Goal: Transaction & Acquisition: Purchase product/service

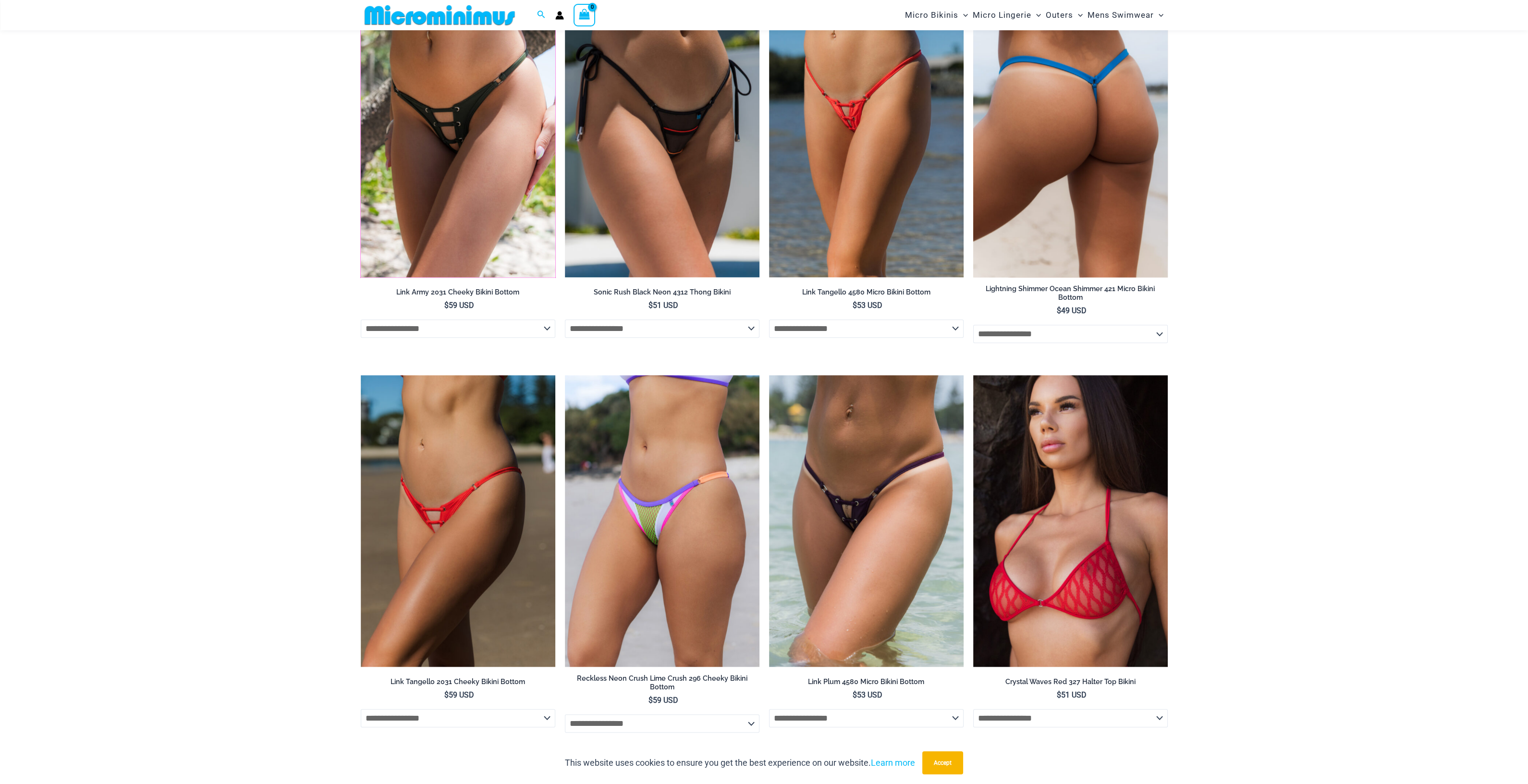
scroll to position [2332, 0]
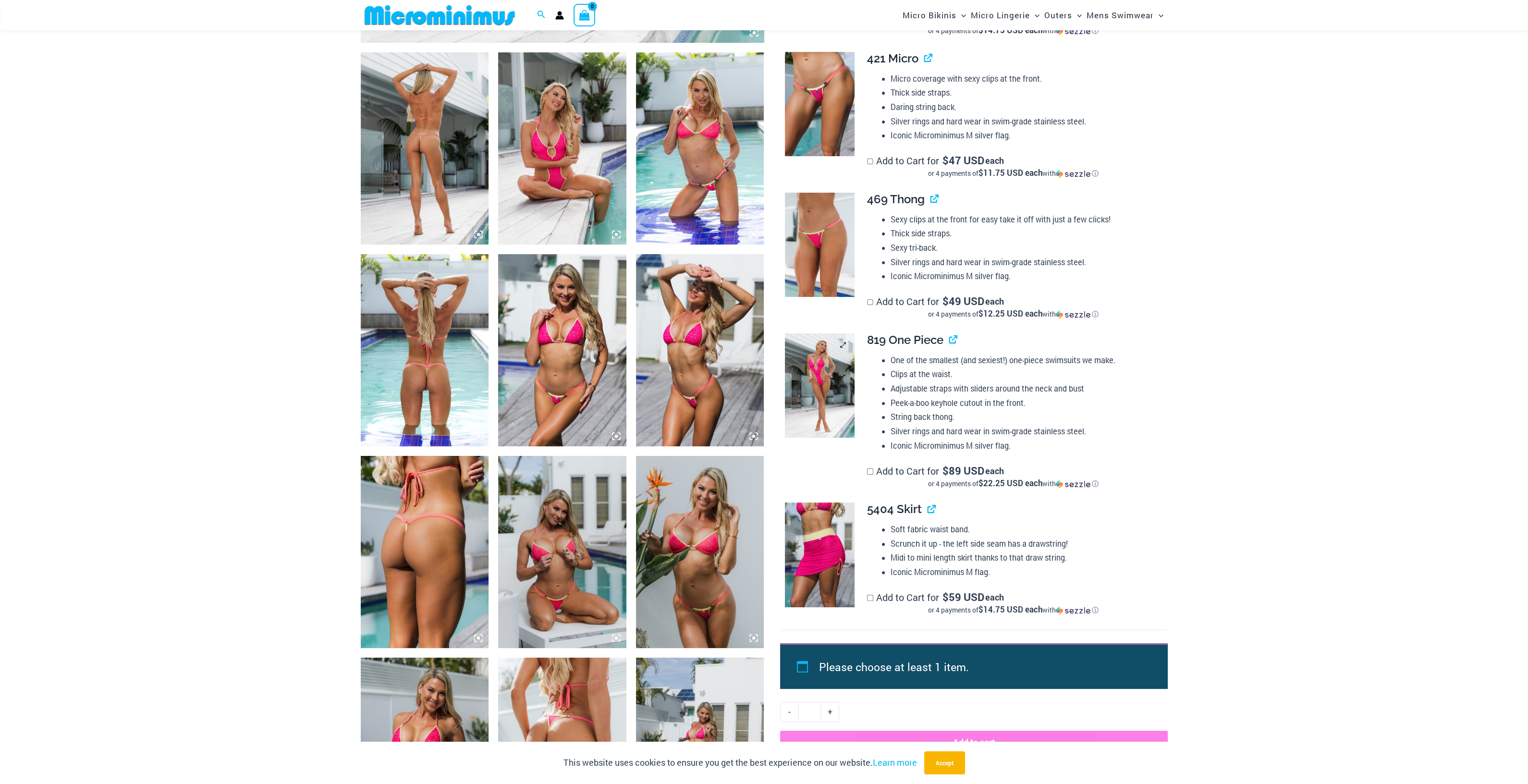
scroll to position [771, 0]
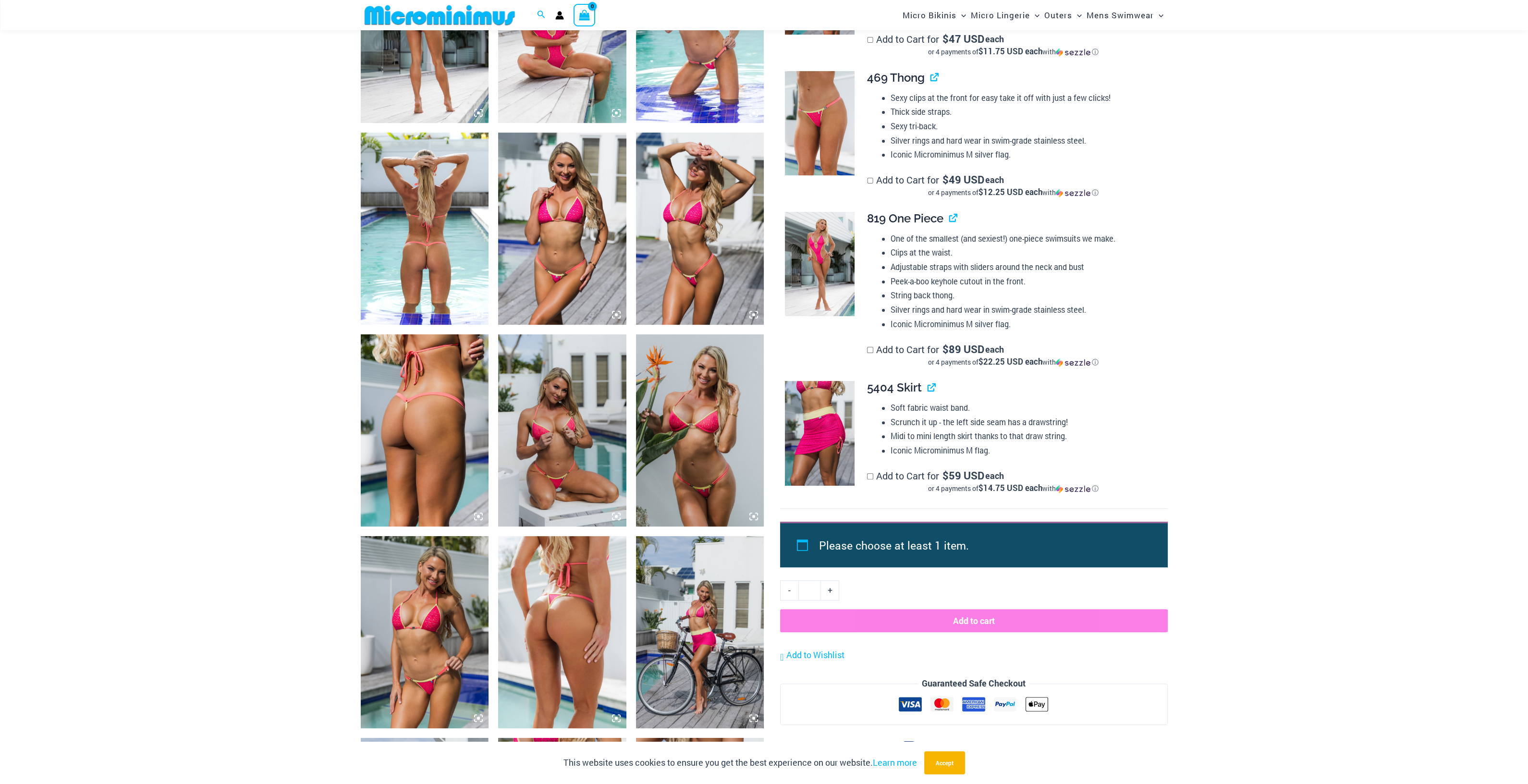
drag, startPoint x: 431, startPoint y: 193, endPoint x: 417, endPoint y: 194, distance: 14.0
click at [417, 194] on img at bounding box center [424, 228] width 128 height 192
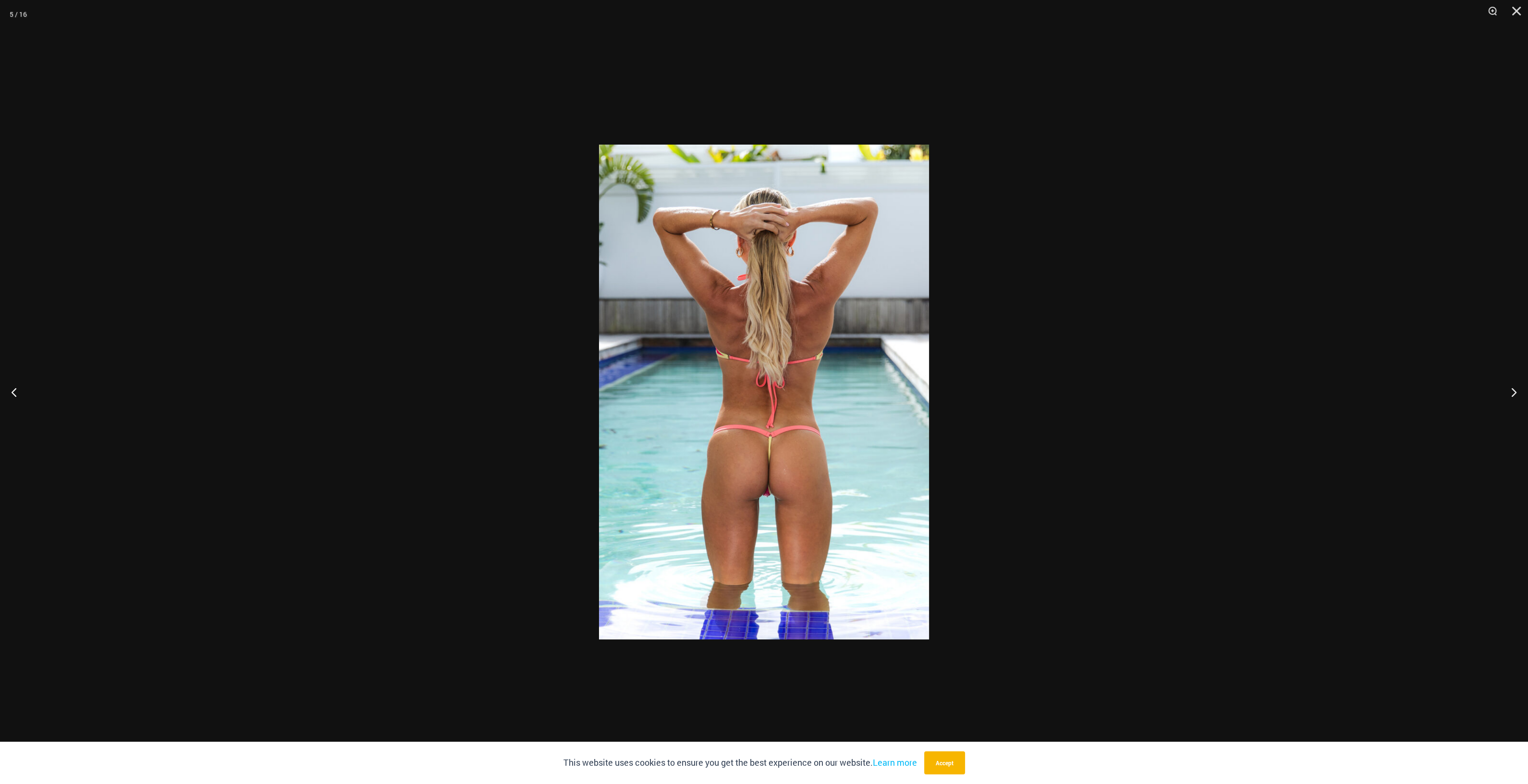
click at [411, 214] on div at bounding box center [764, 392] width 1528 height 784
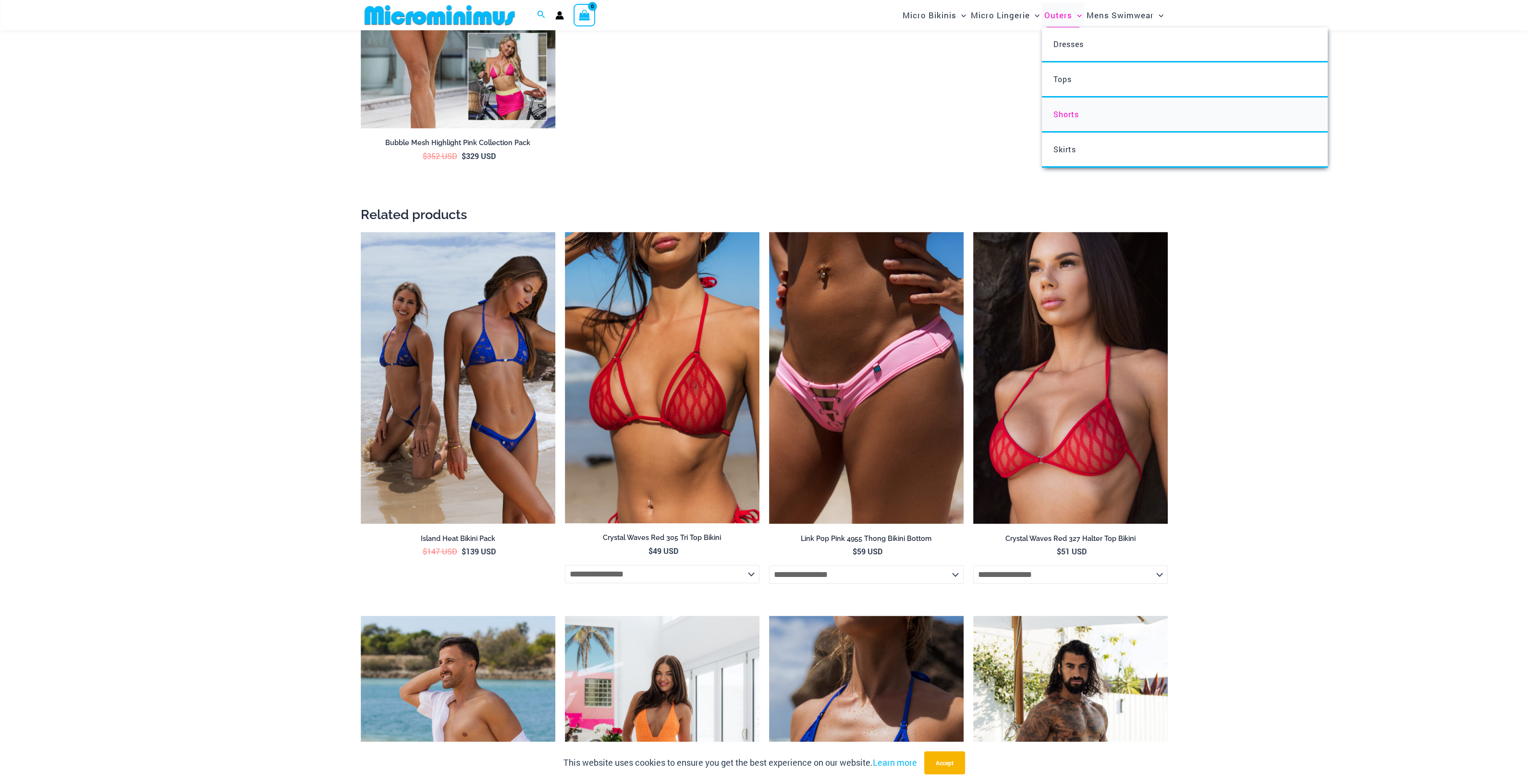
scroll to position [1912, 0]
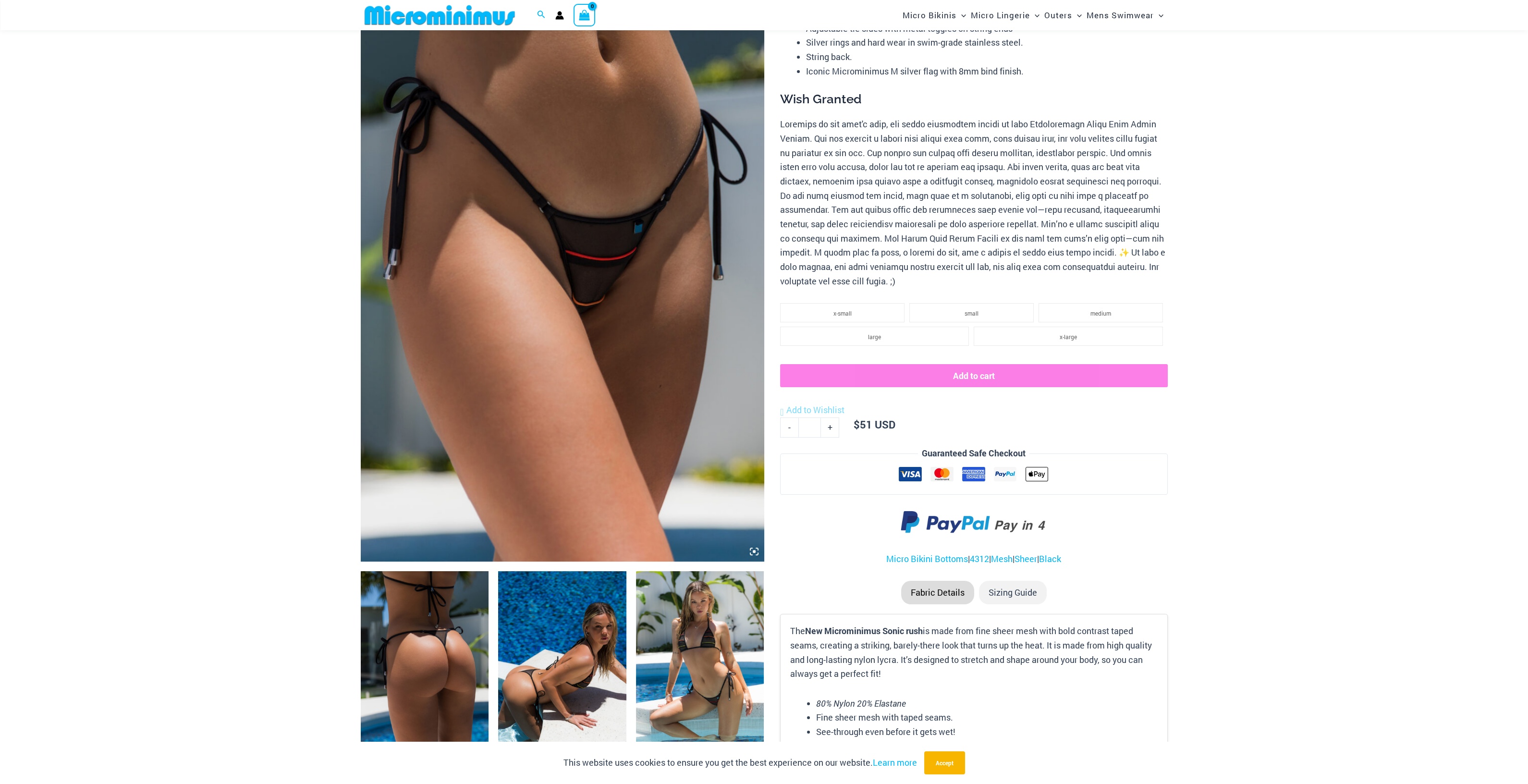
scroll to position [111, 0]
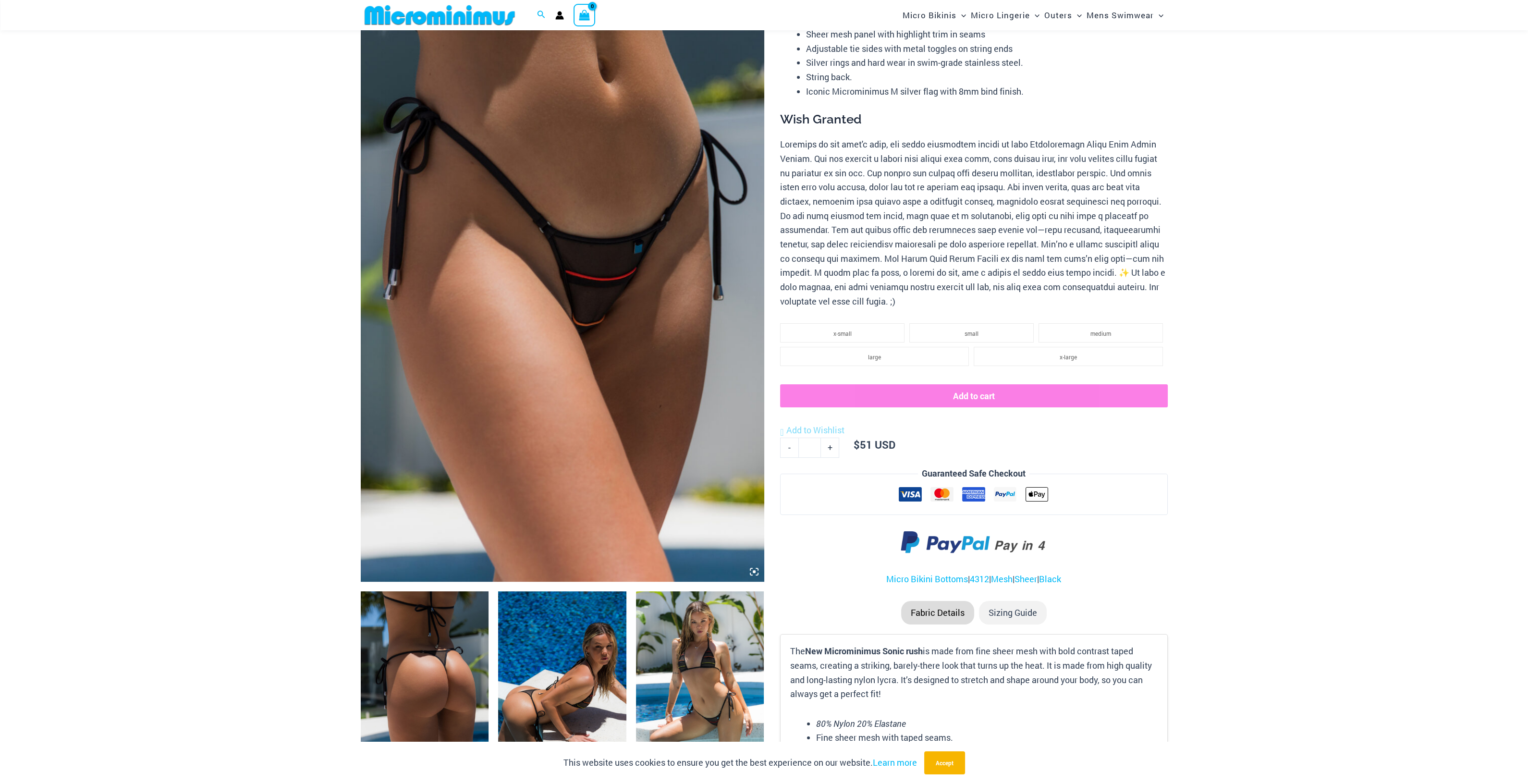
click at [752, 571] on icon at bounding box center [754, 572] width 3 height 3
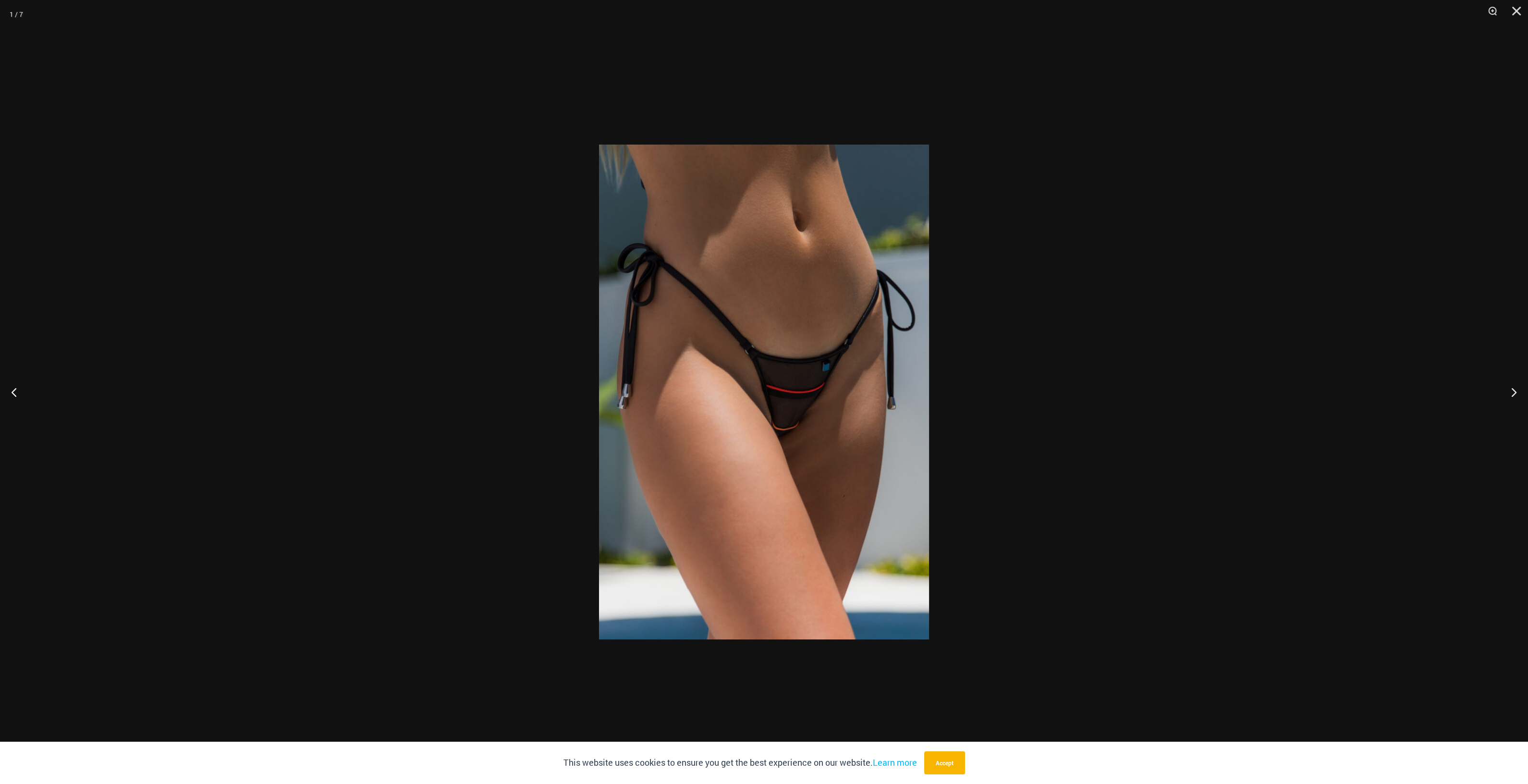
click at [1067, 427] on div at bounding box center [764, 392] width 1528 height 784
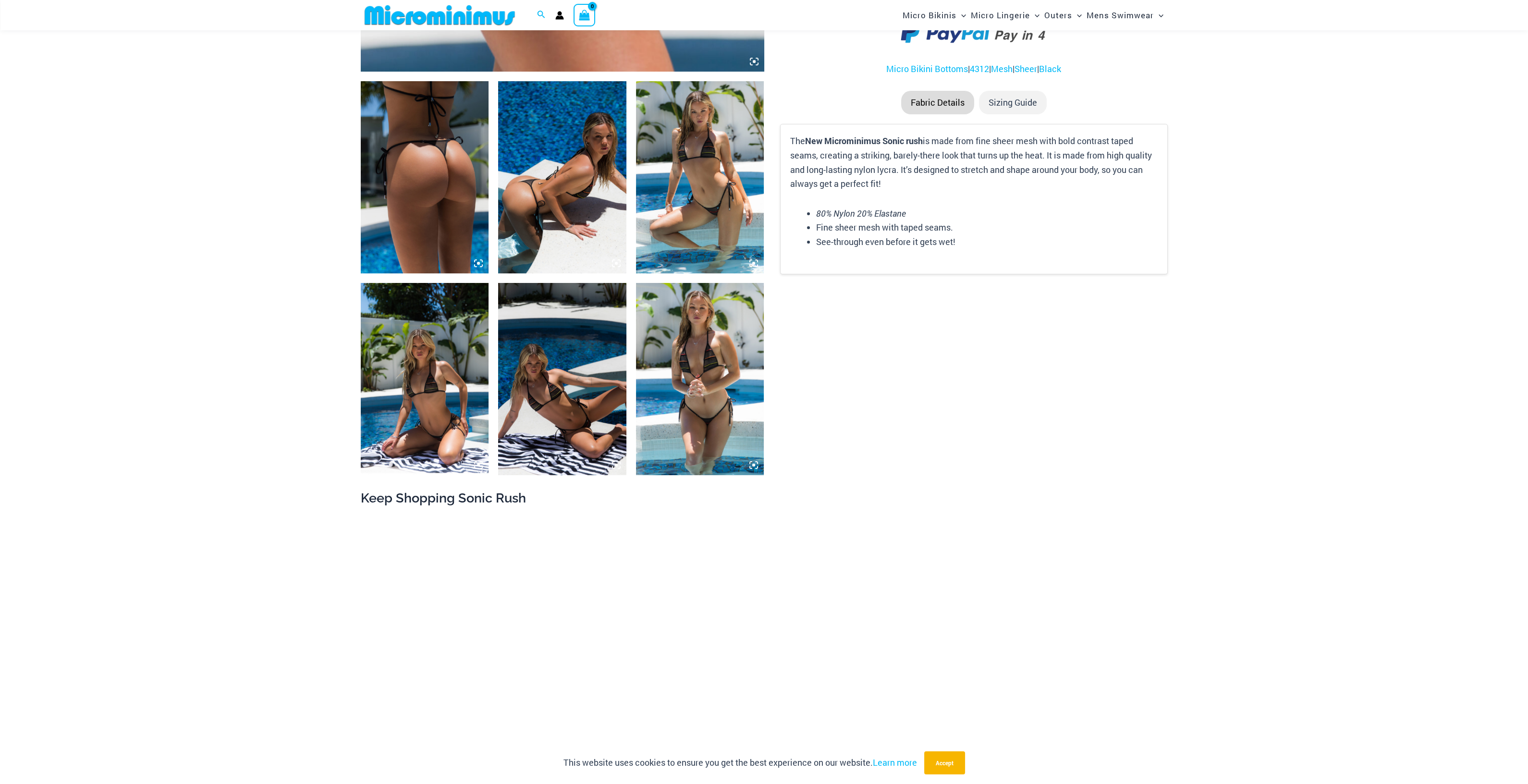
scroll to position [771, 0]
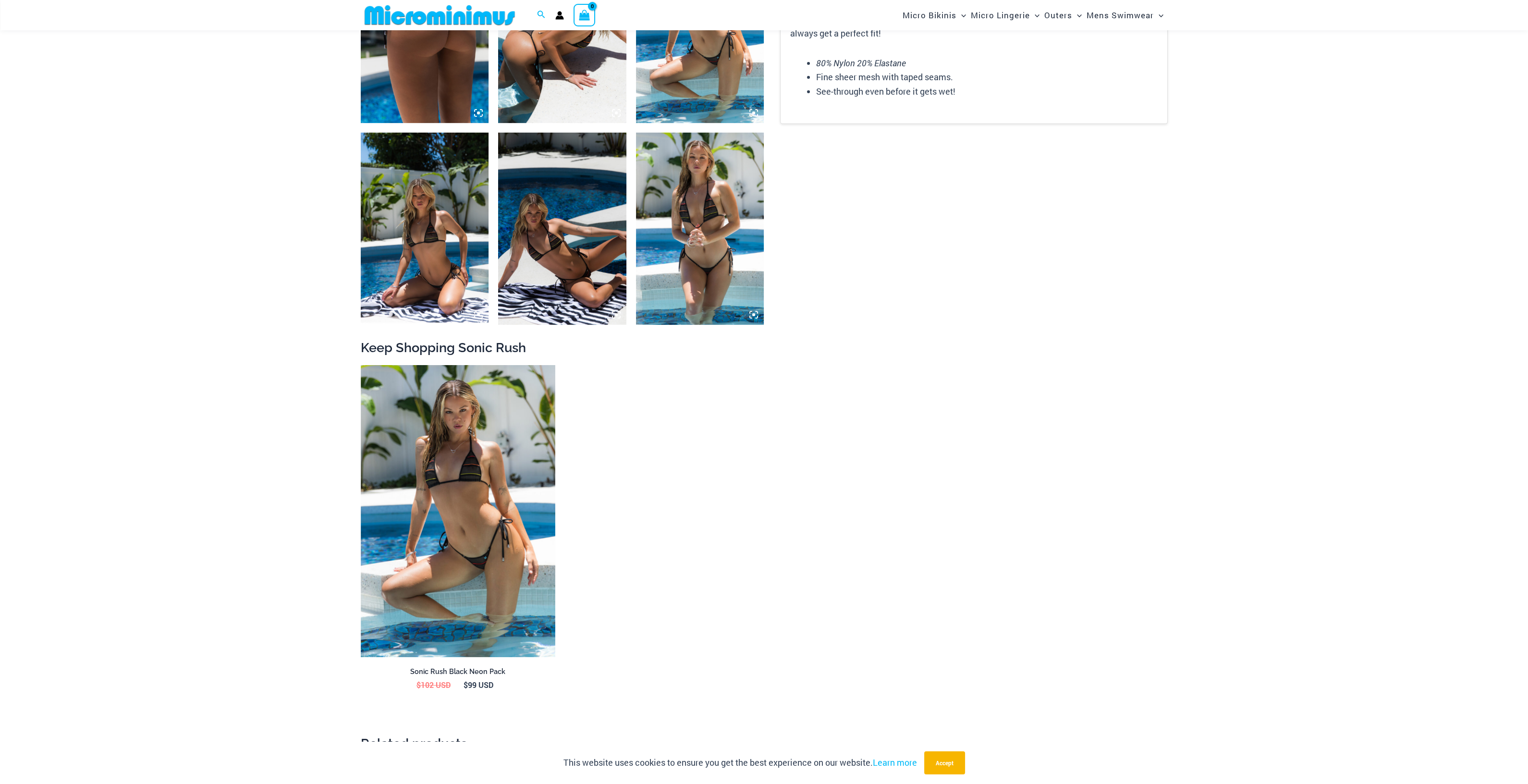
click at [576, 262] on img at bounding box center [562, 228] width 128 height 192
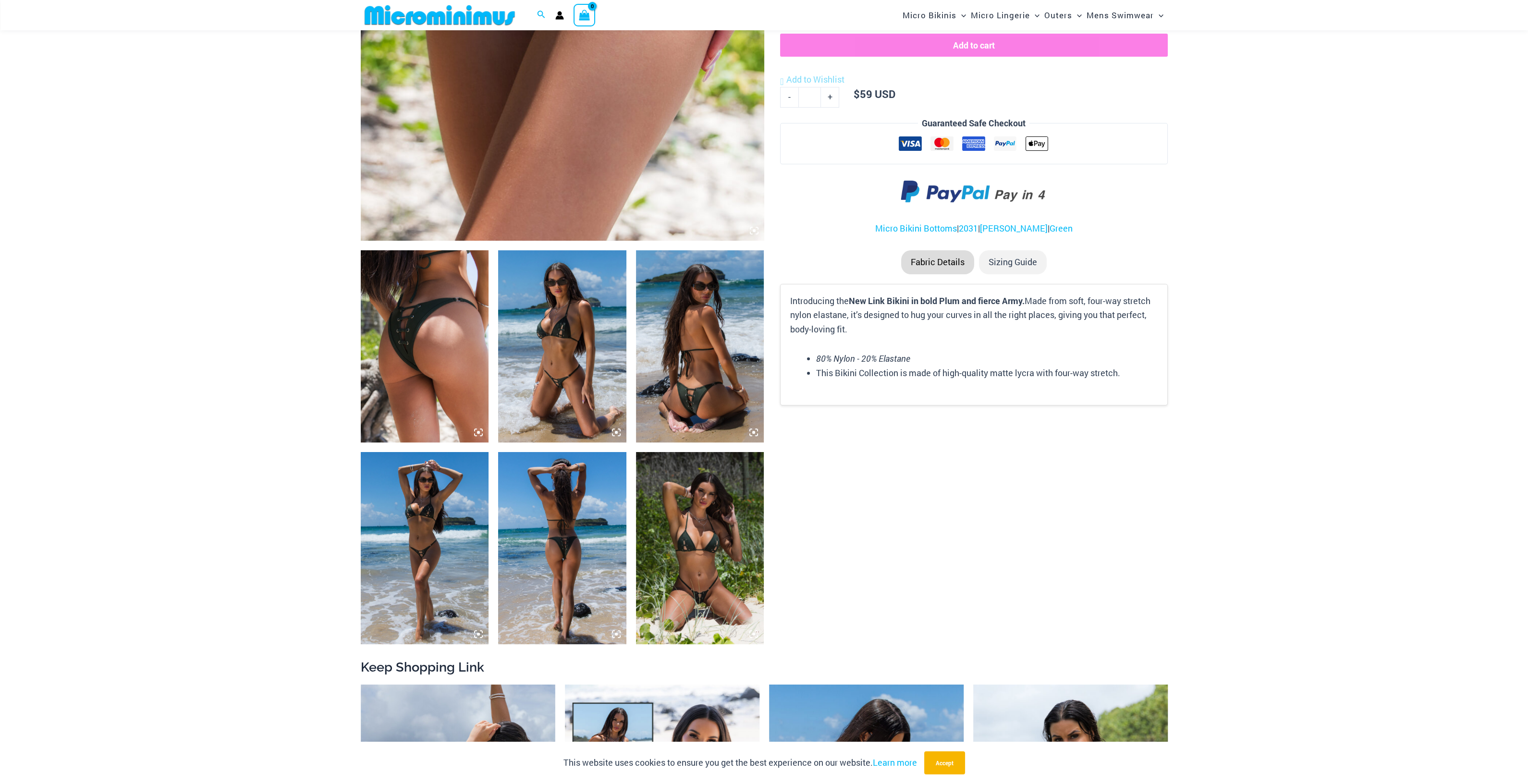
scroll to position [471, 0]
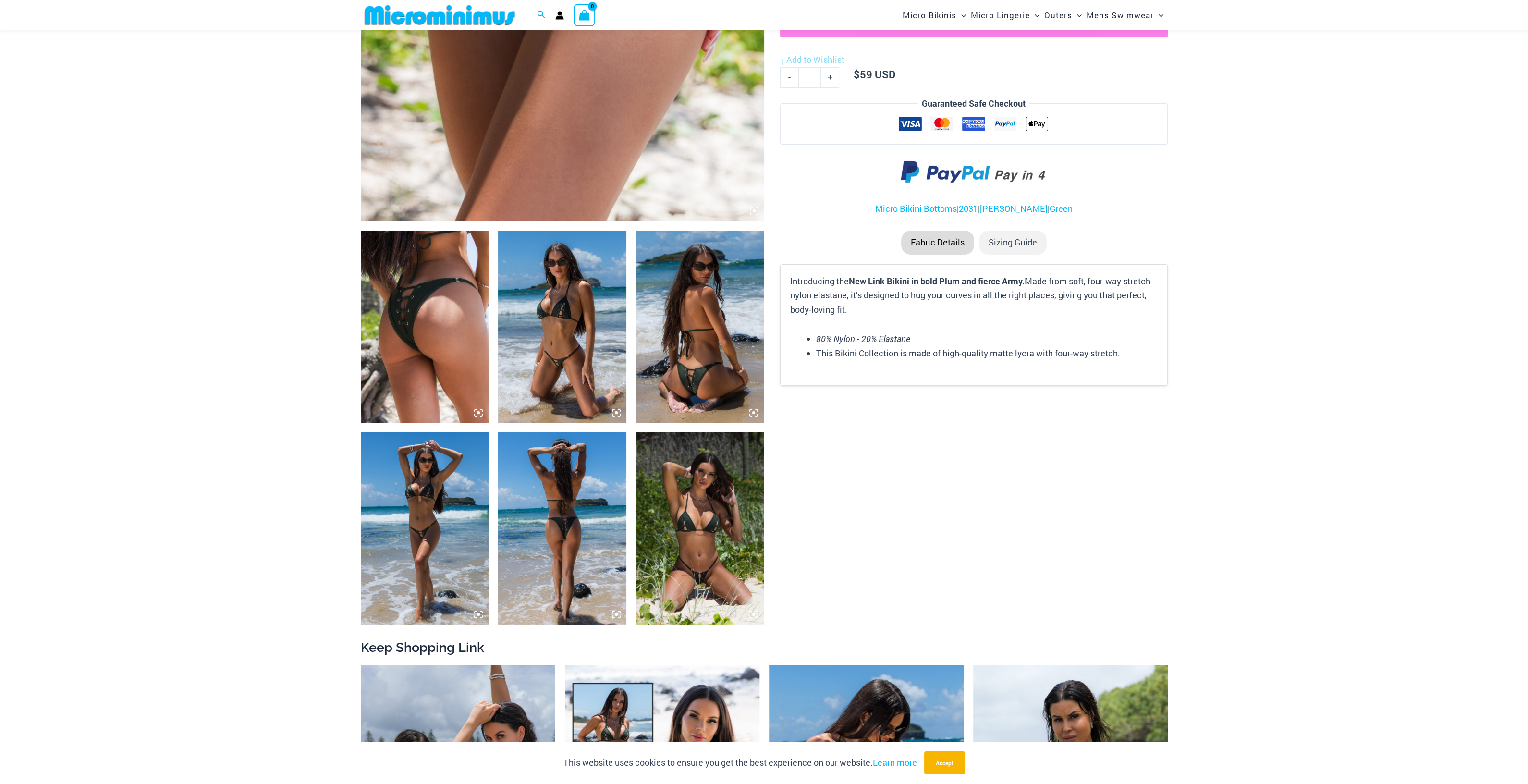
click at [574, 316] on img at bounding box center [562, 326] width 128 height 192
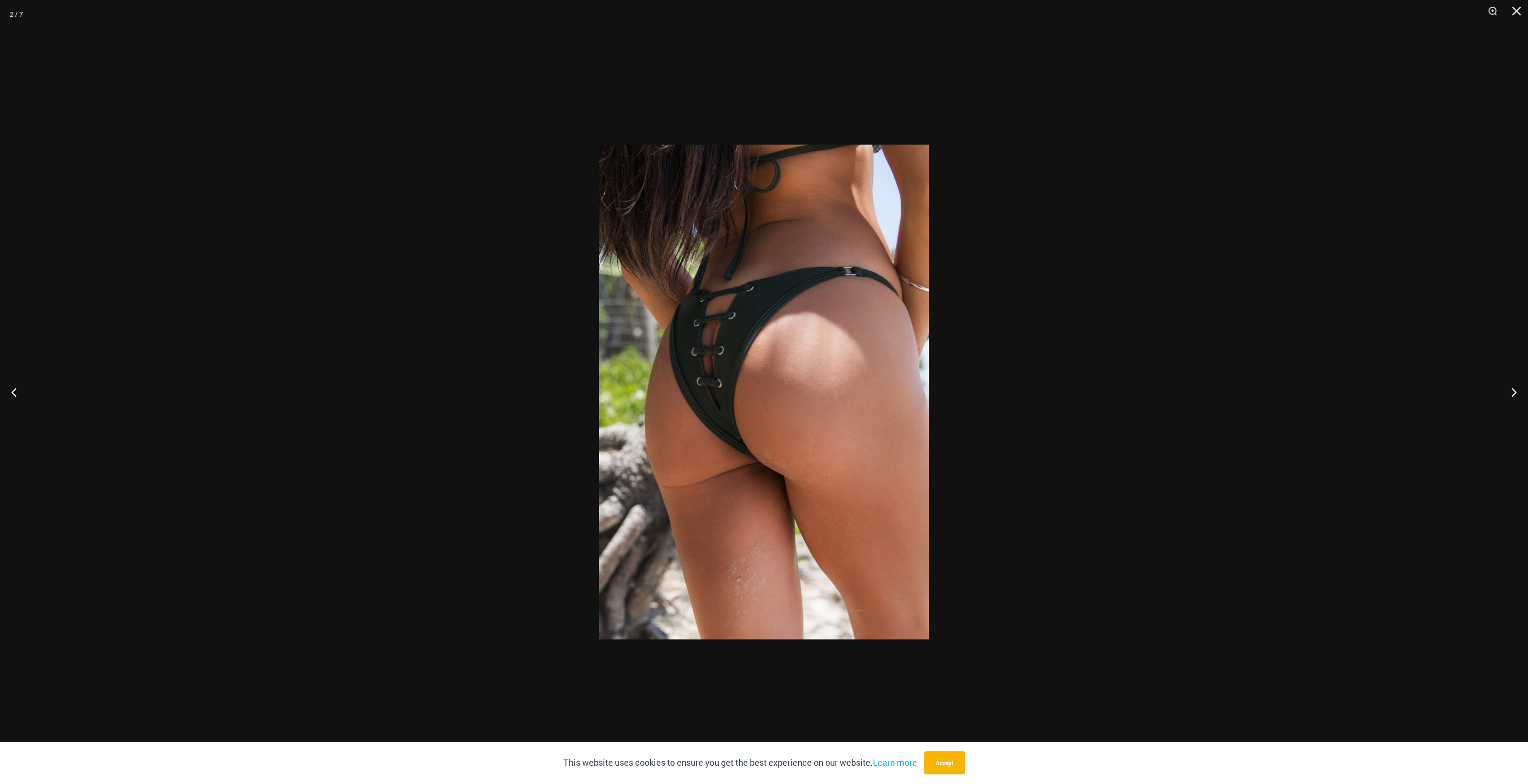
click at [1244, 325] on div at bounding box center [764, 392] width 1528 height 784
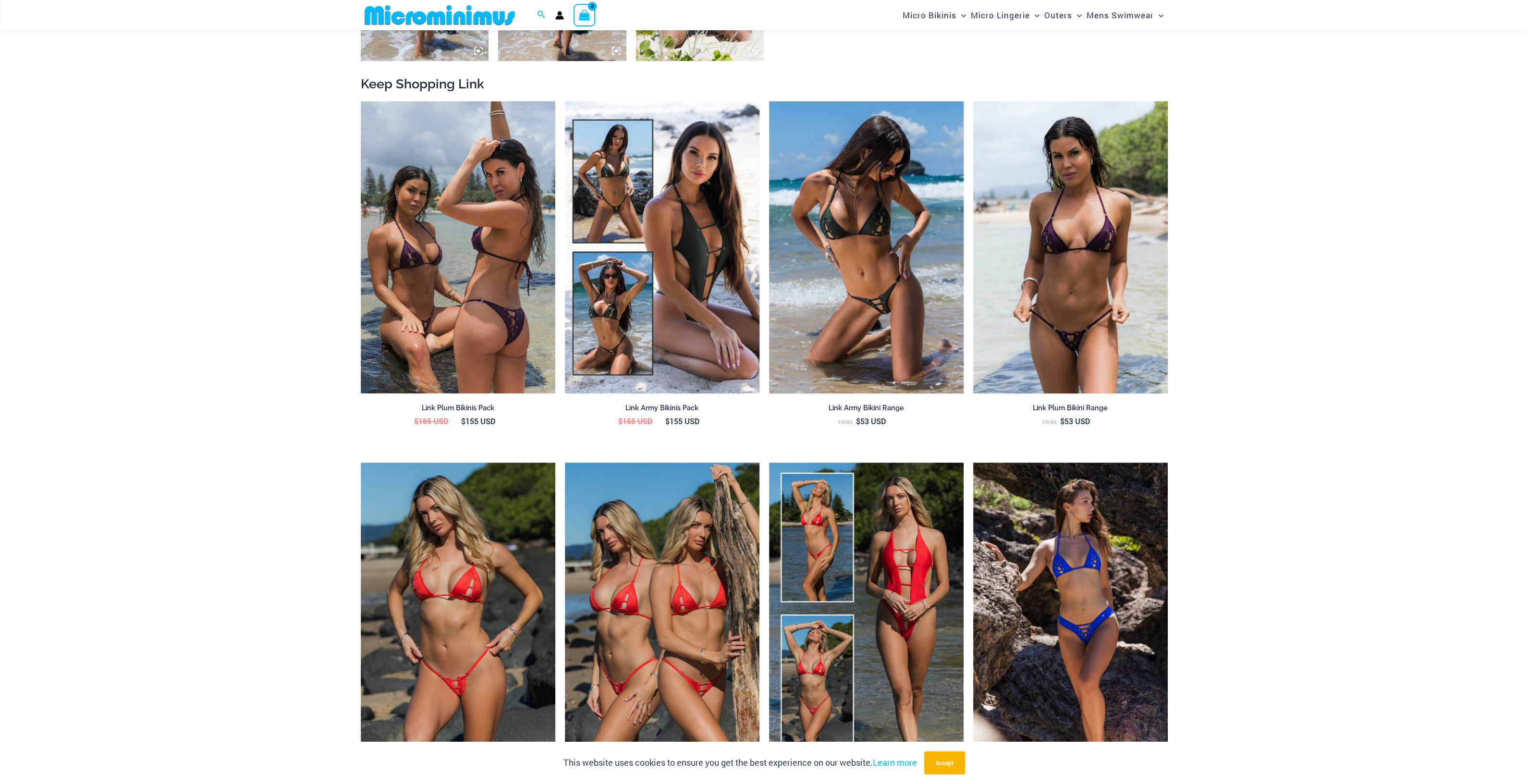
scroll to position [1192, 0]
